Goal: Obtain resource: Download file/media

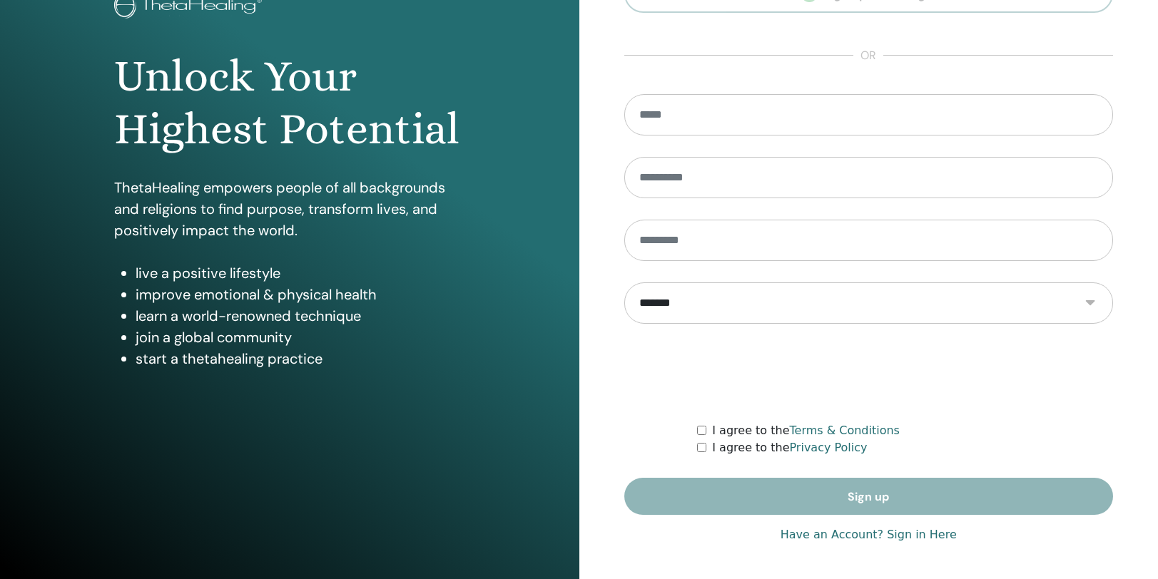
click at [913, 535] on link "Have an Account? Sign in Here" at bounding box center [868, 534] width 176 height 17
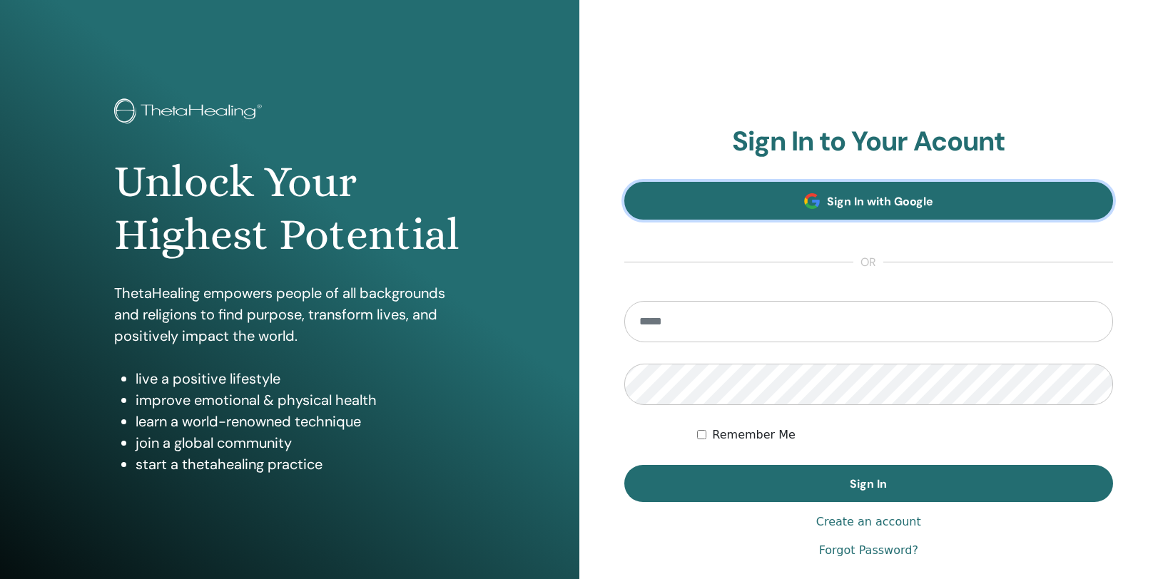
click at [856, 185] on link "Sign In with Google" at bounding box center [868, 201] width 489 height 38
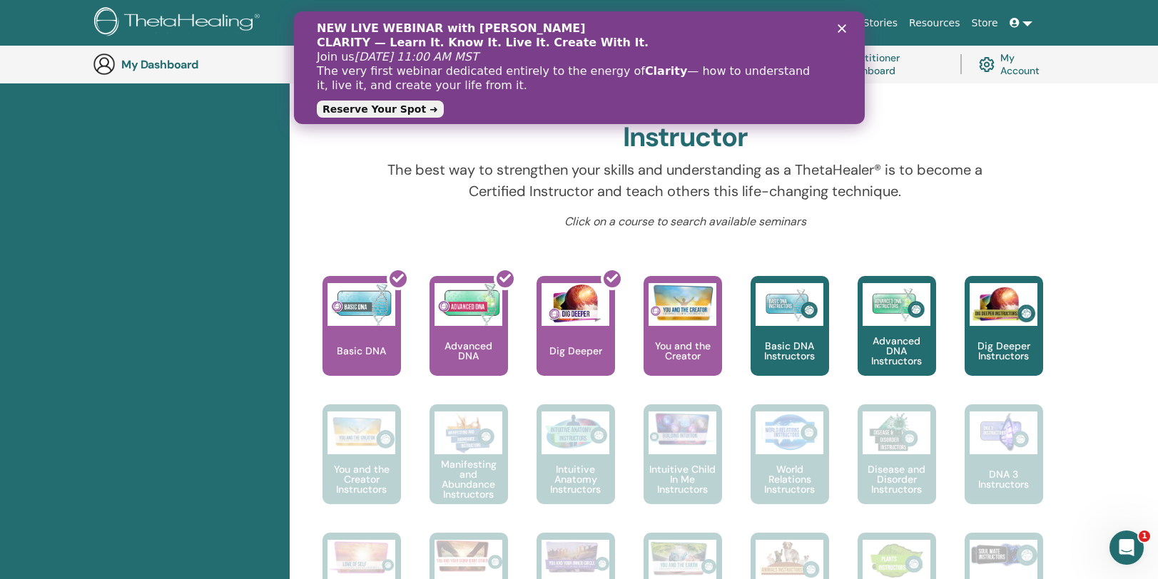
scroll to position [402, 0]
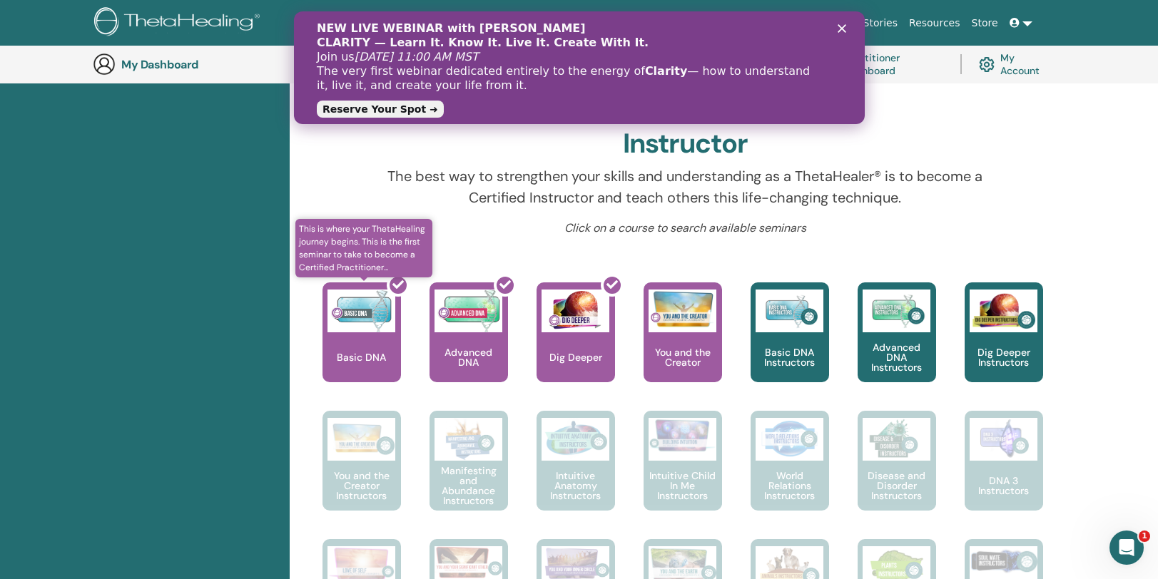
click at [369, 326] on div at bounding box center [370, 338] width 78 height 128
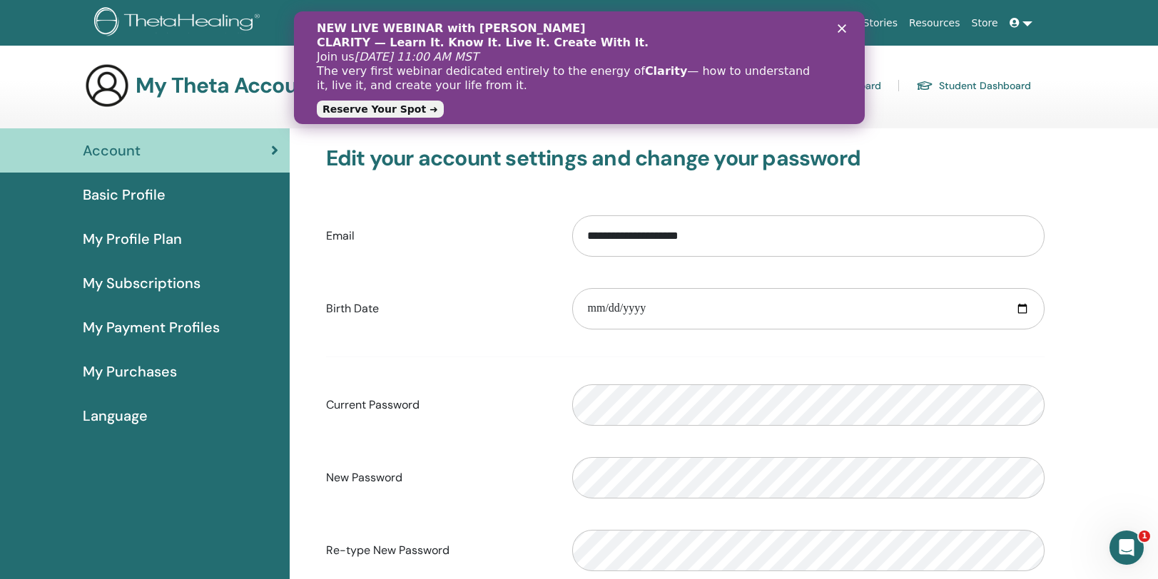
click at [176, 199] on div "Basic Profile" at bounding box center [144, 194] width 267 height 21
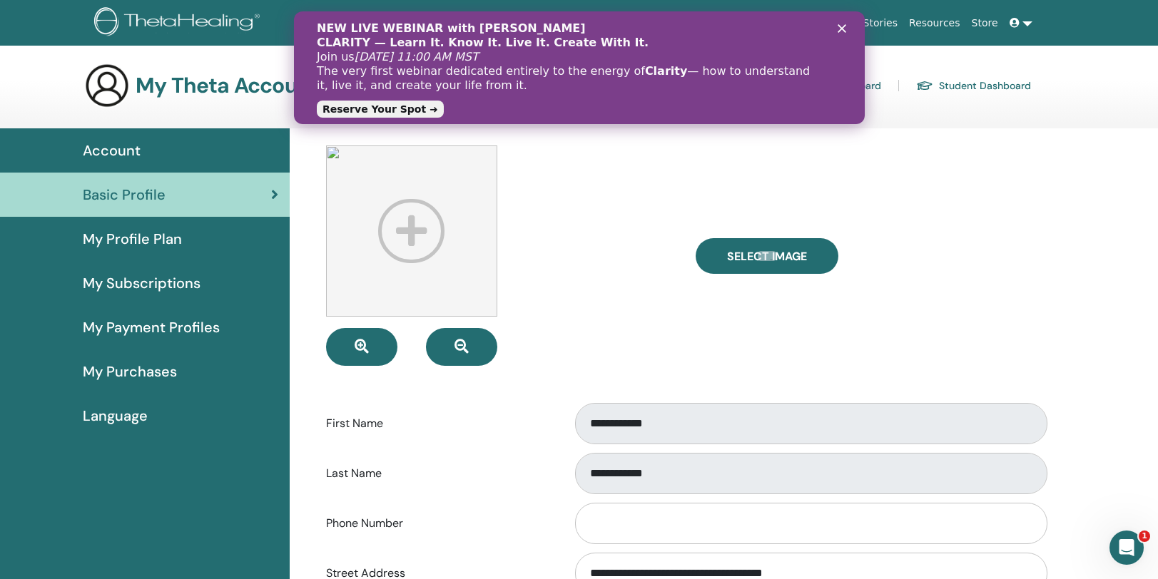
click at [837, 35] on div "NEW LIVE WEBINAR with Vianna Stibal CLARITY — Learn It. Know It. Live It. Creat…" at bounding box center [578, 67] width 525 height 101
click at [840, 29] on polygon "Close" at bounding box center [841, 28] width 9 height 9
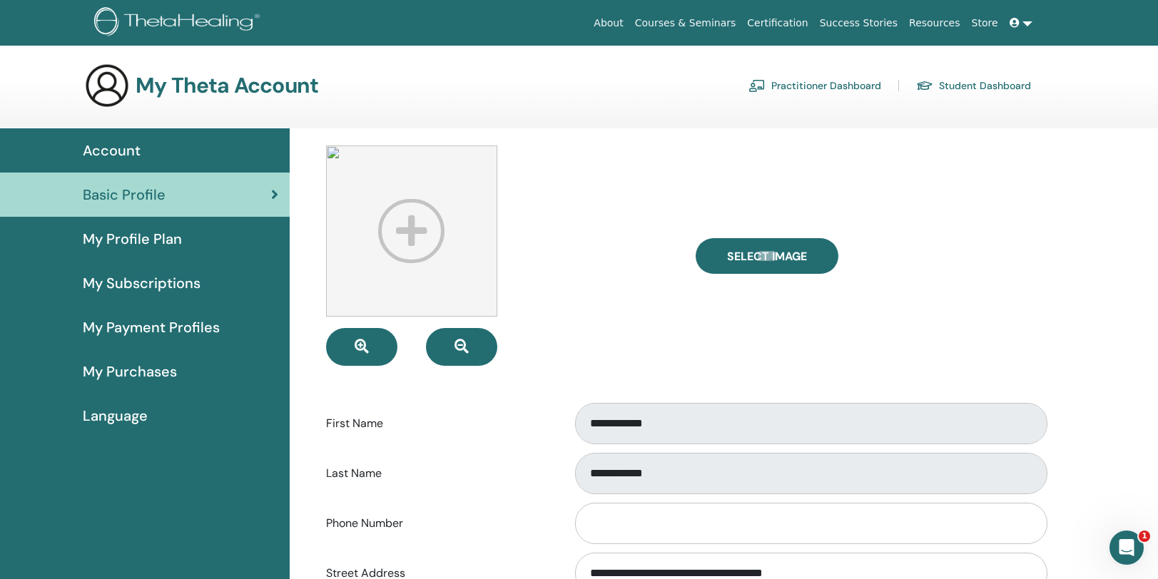
click at [792, 78] on link "Practitioner Dashboard" at bounding box center [814, 85] width 133 height 23
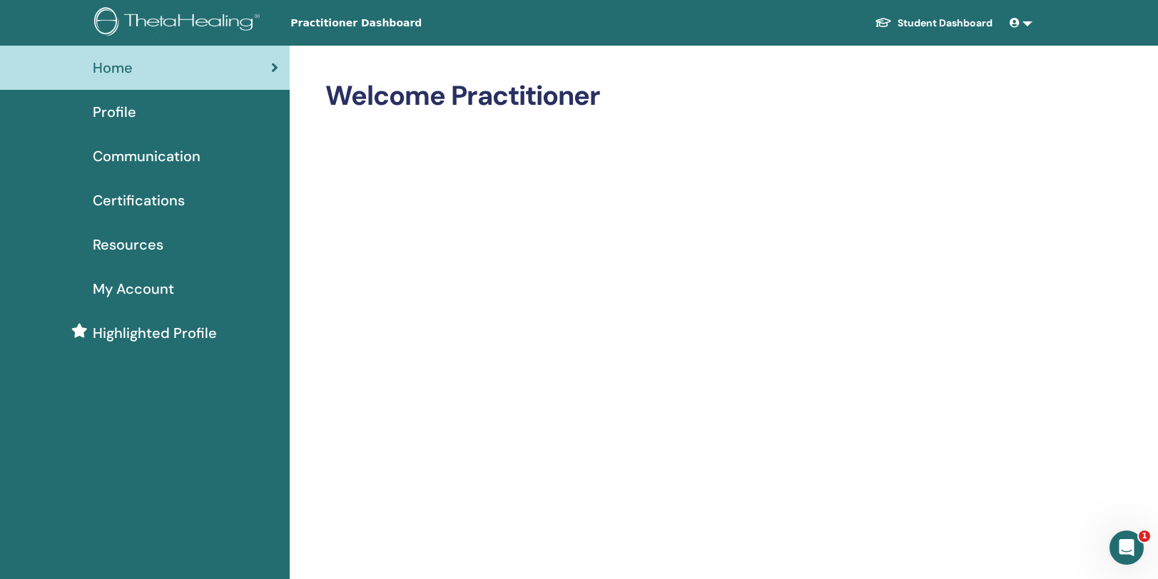
click at [162, 193] on span "Certifications" at bounding box center [139, 200] width 92 height 21
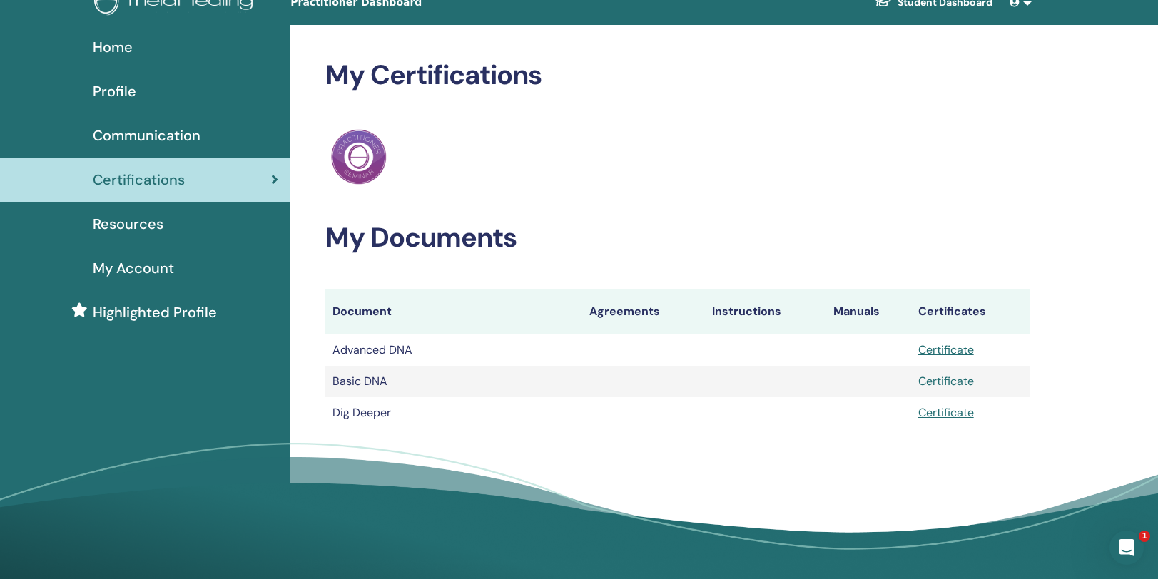
scroll to position [21, 0]
click at [957, 350] on link "Certificate" at bounding box center [946, 349] width 56 height 15
click at [938, 378] on link "Certificate" at bounding box center [946, 380] width 56 height 15
click at [927, 413] on link "Certificate" at bounding box center [946, 411] width 56 height 15
